Goal: Complete application form: Complete application form

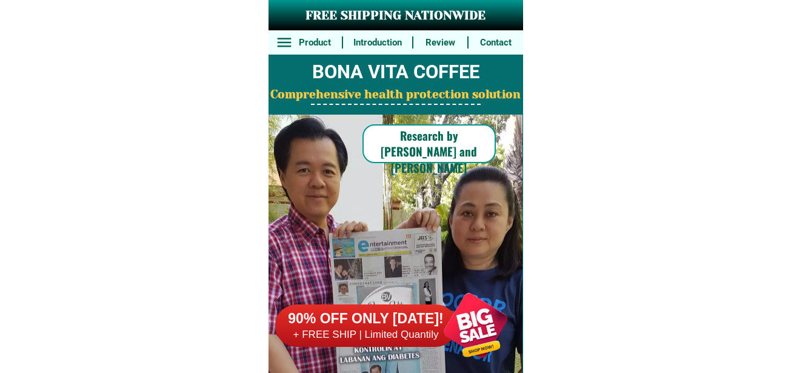
click at [475, 316] on div at bounding box center [475, 325] width 95 height 95
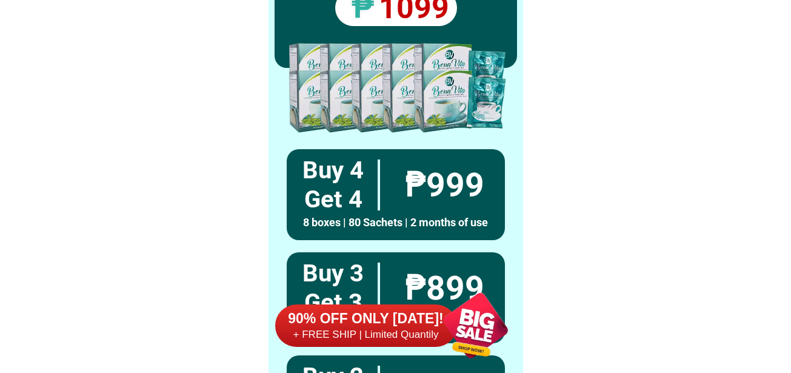
scroll to position [8913, 0]
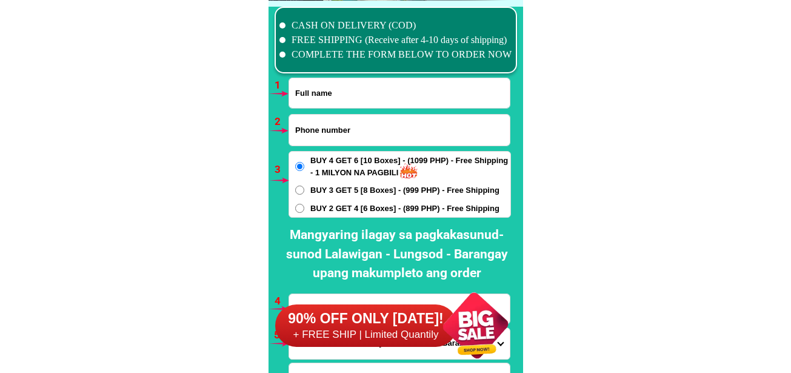
click at [353, 98] on input "Input full_name" at bounding box center [399, 93] width 221 height 30
paste input "[PERSON_NAME] [PERSON_NAME]"
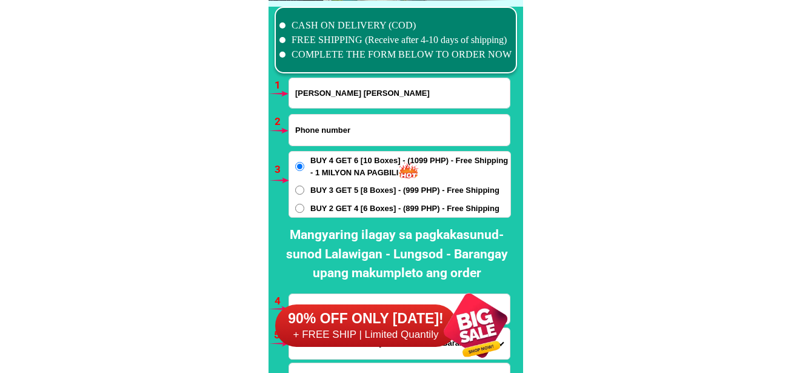
type input "[PERSON_NAME] [PERSON_NAME]"
click at [392, 119] on input "Input phone_number" at bounding box center [399, 130] width 221 height 31
paste input "09357470538"
type input "09357470538"
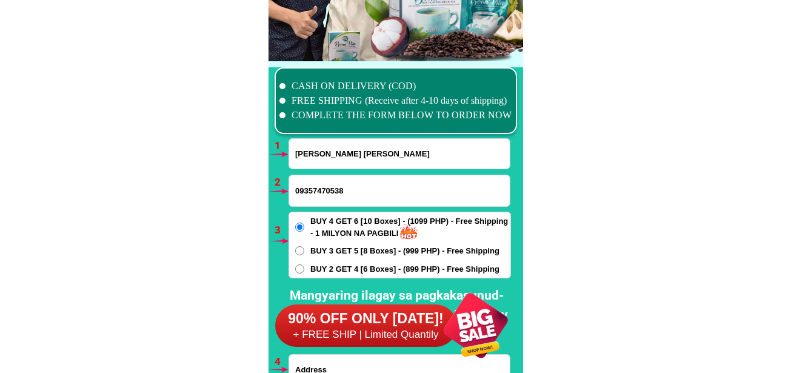
scroll to position [9034, 0]
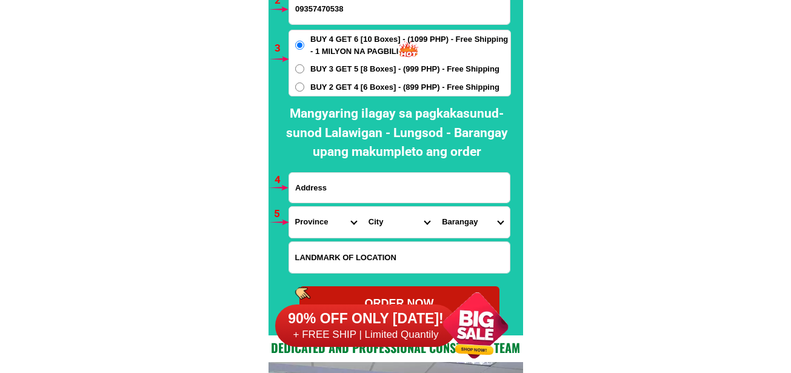
click at [351, 197] on input "Input address" at bounding box center [399, 188] width 221 height 30
paste input "ph 6 blk 73 lot 54 Ponta 1 Caresa home Tanza Cavite [PERSON_NAME]"
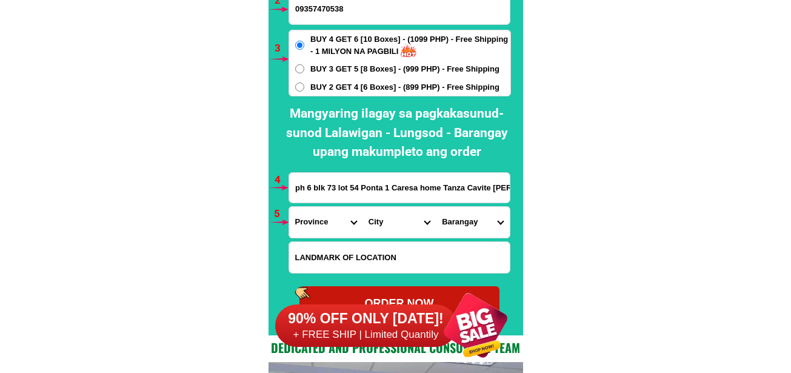
scroll to position [0, 6]
type input "ph 6 blk 73 lot 54 Ponta 1 Caresa home Tanza Cavite [PERSON_NAME]"
drag, startPoint x: 317, startPoint y: 217, endPoint x: 317, endPoint y: 207, distance: 9.7
click at [317, 217] on select "Province [GEOGRAPHIC_DATA] [GEOGRAPHIC_DATA] [GEOGRAPHIC_DATA] [GEOGRAPHIC_DATA…" at bounding box center [325, 222] width 73 height 31
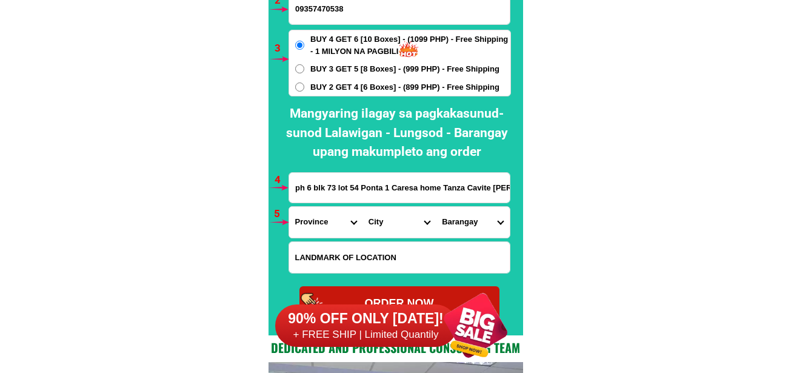
select select "63_826"
click at [289, 207] on select "Province [GEOGRAPHIC_DATA] [GEOGRAPHIC_DATA] [GEOGRAPHIC_DATA] [GEOGRAPHIC_DATA…" at bounding box center [325, 222] width 73 height 31
click at [375, 216] on select "City [PERSON_NAME] [PERSON_NAME] [GEOGRAPHIC_DATA]-city [GEOGRAPHIC_DATA]-[GEOG…" at bounding box center [398, 222] width 73 height 31
select select "63_8267003"
click at [362, 207] on select "City [PERSON_NAME] [PERSON_NAME] [GEOGRAPHIC_DATA]-city [GEOGRAPHIC_DATA]-[GEOG…" at bounding box center [398, 222] width 73 height 31
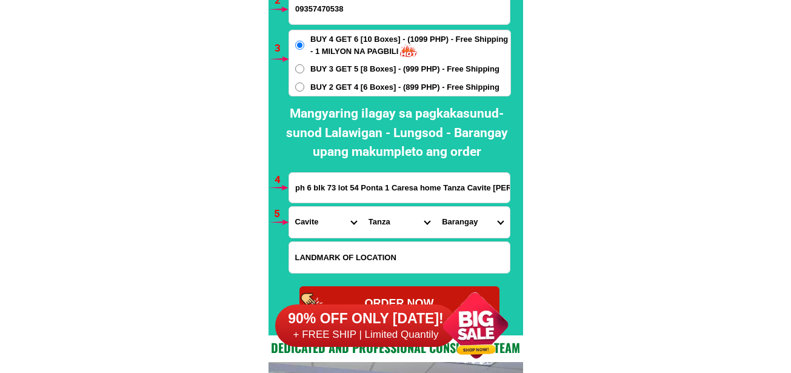
click at [465, 231] on select "Barangay [PERSON_NAME] [PERSON_NAME] iii [PERSON_NAME] [PERSON_NAME] vi [PERSON…" at bounding box center [472, 222] width 73 height 31
select select "63_82670033067"
click at [436, 207] on select "Barangay [PERSON_NAME] [PERSON_NAME] iii [PERSON_NAME] [PERSON_NAME] vi [PERSON…" at bounding box center [472, 222] width 73 height 31
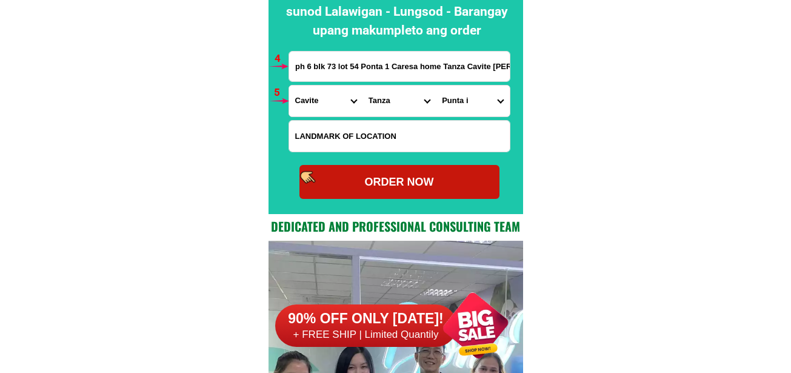
click at [436, 188] on div "ORDER NOW" at bounding box center [399, 182] width 200 height 16
type input "09357470538"
radio input "true"
